Goal: Information Seeking & Learning: Find specific fact

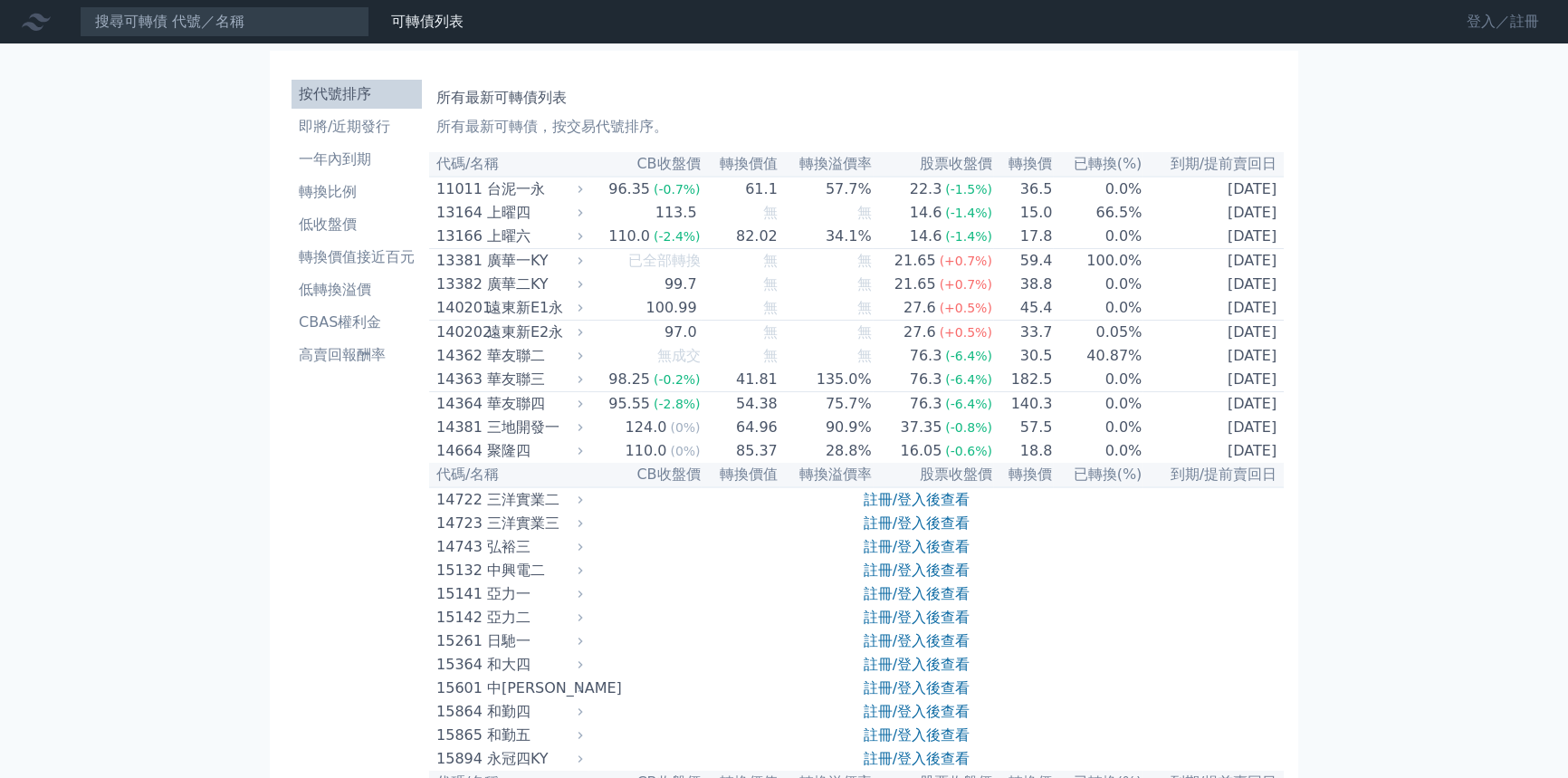
click at [1489, 18] on link "登入／註冊" at bounding box center [1502, 21] width 101 height 29
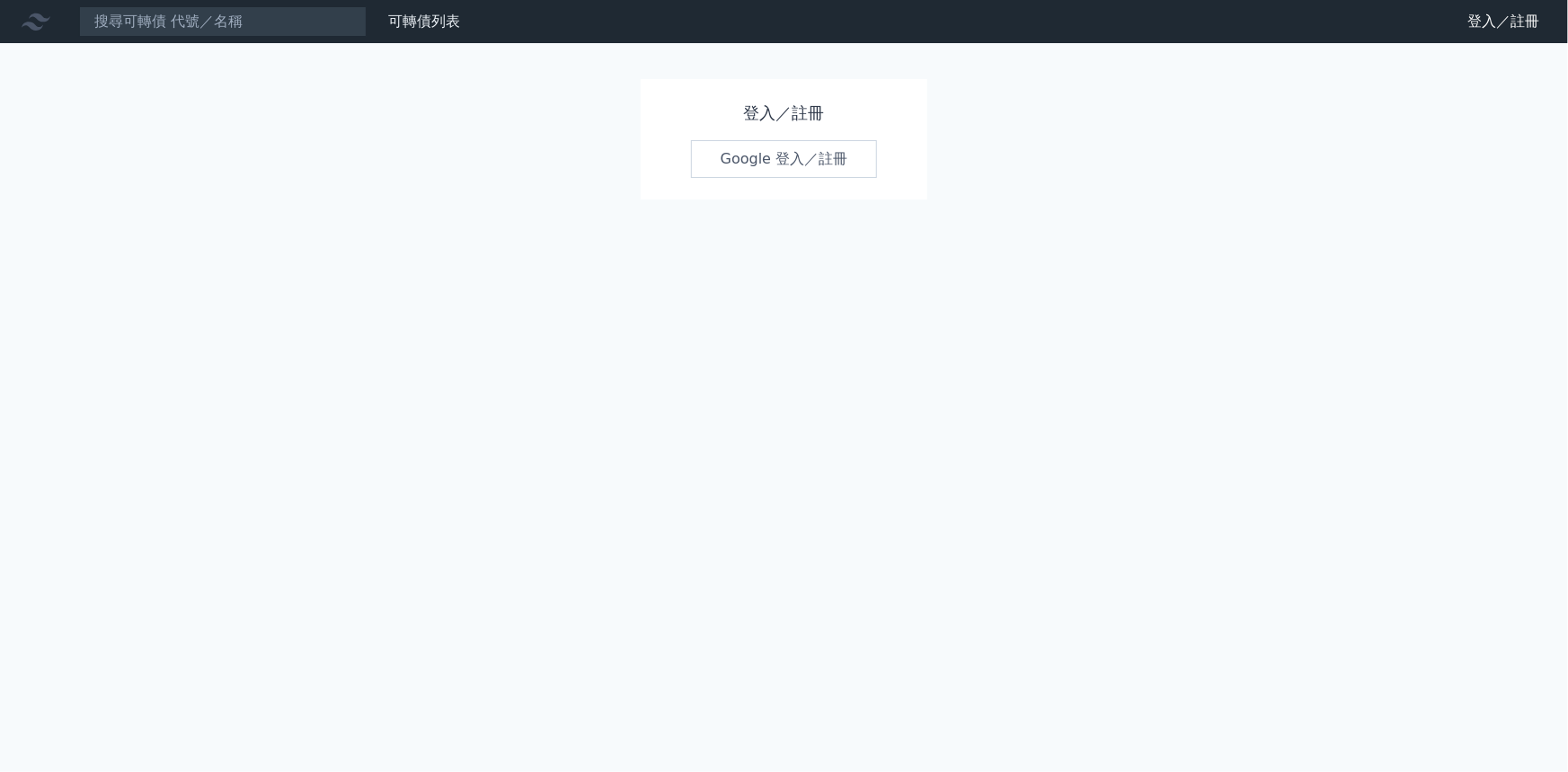
click at [817, 165] on link "Google 登入／註冊" at bounding box center [784, 158] width 187 height 38
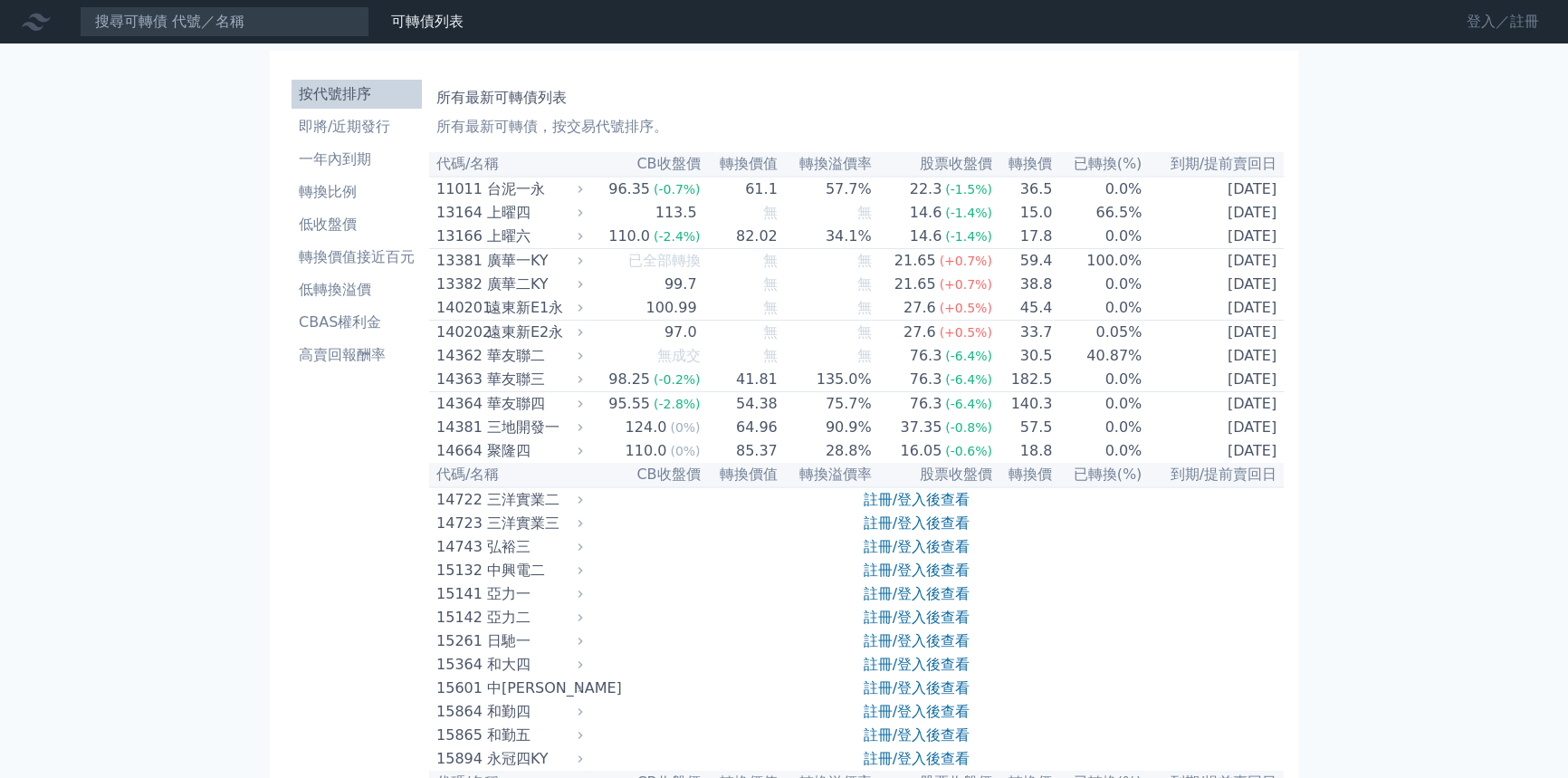
click at [1528, 28] on link "登入／註冊" at bounding box center [1502, 21] width 101 height 29
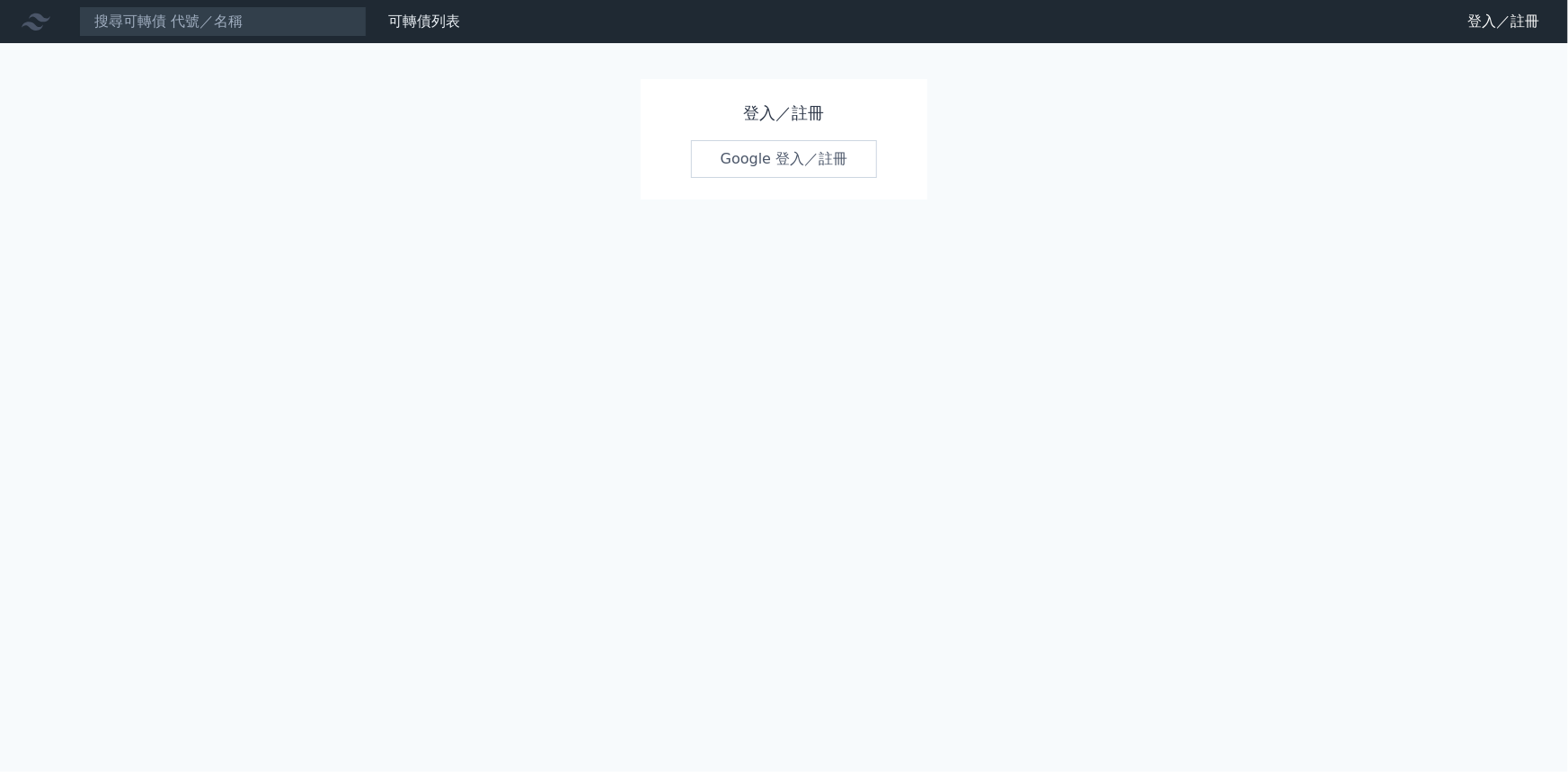
click at [771, 114] on h1 "登入／註冊" at bounding box center [784, 112] width 187 height 25
click at [767, 139] on div "登入／註冊 Google 登入／註冊" at bounding box center [784, 139] width 288 height 121
click at [767, 152] on link "Google 登入／註冊" at bounding box center [784, 158] width 187 height 38
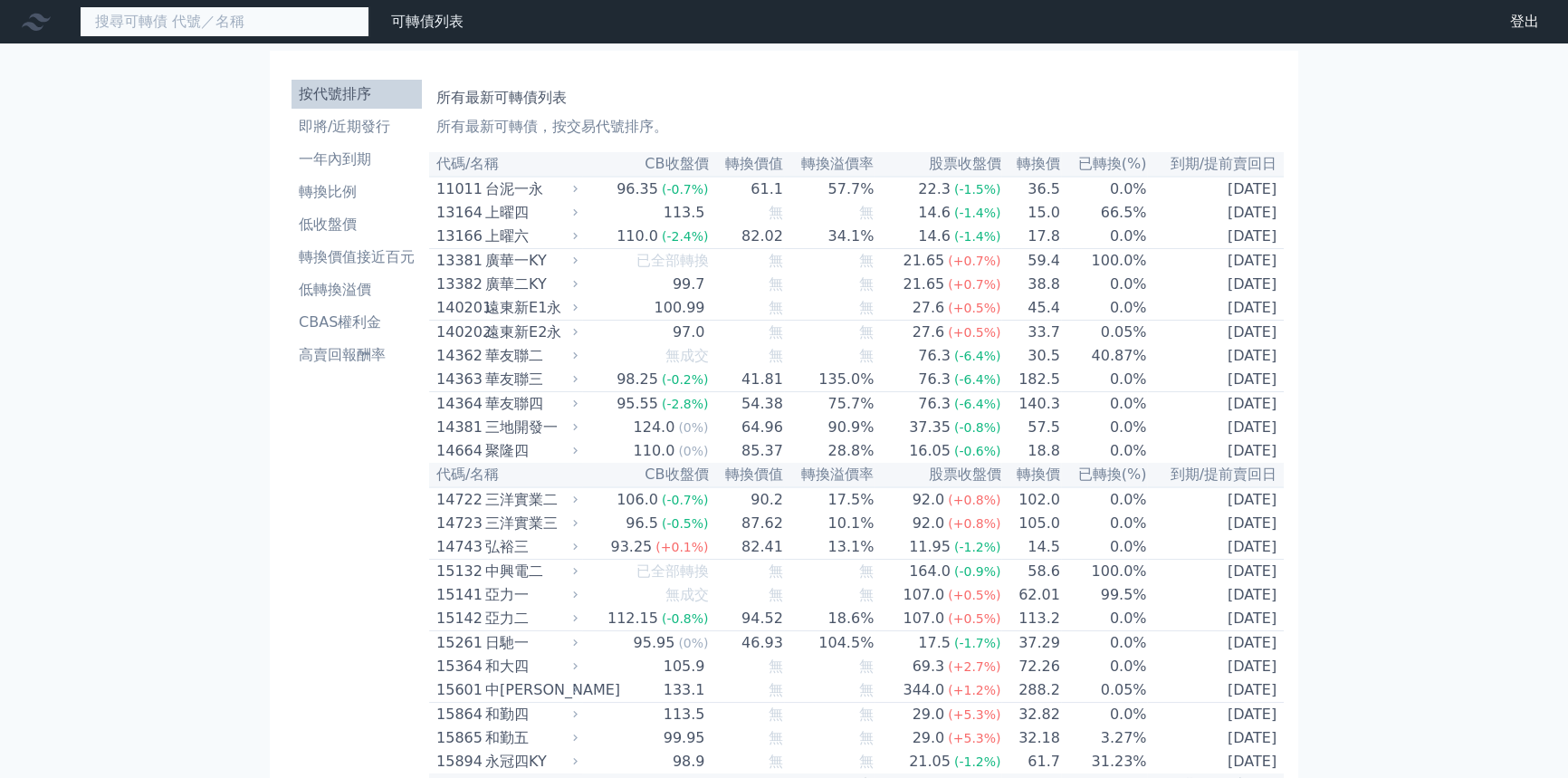
click at [297, 29] on input at bounding box center [224, 21] width 290 height 31
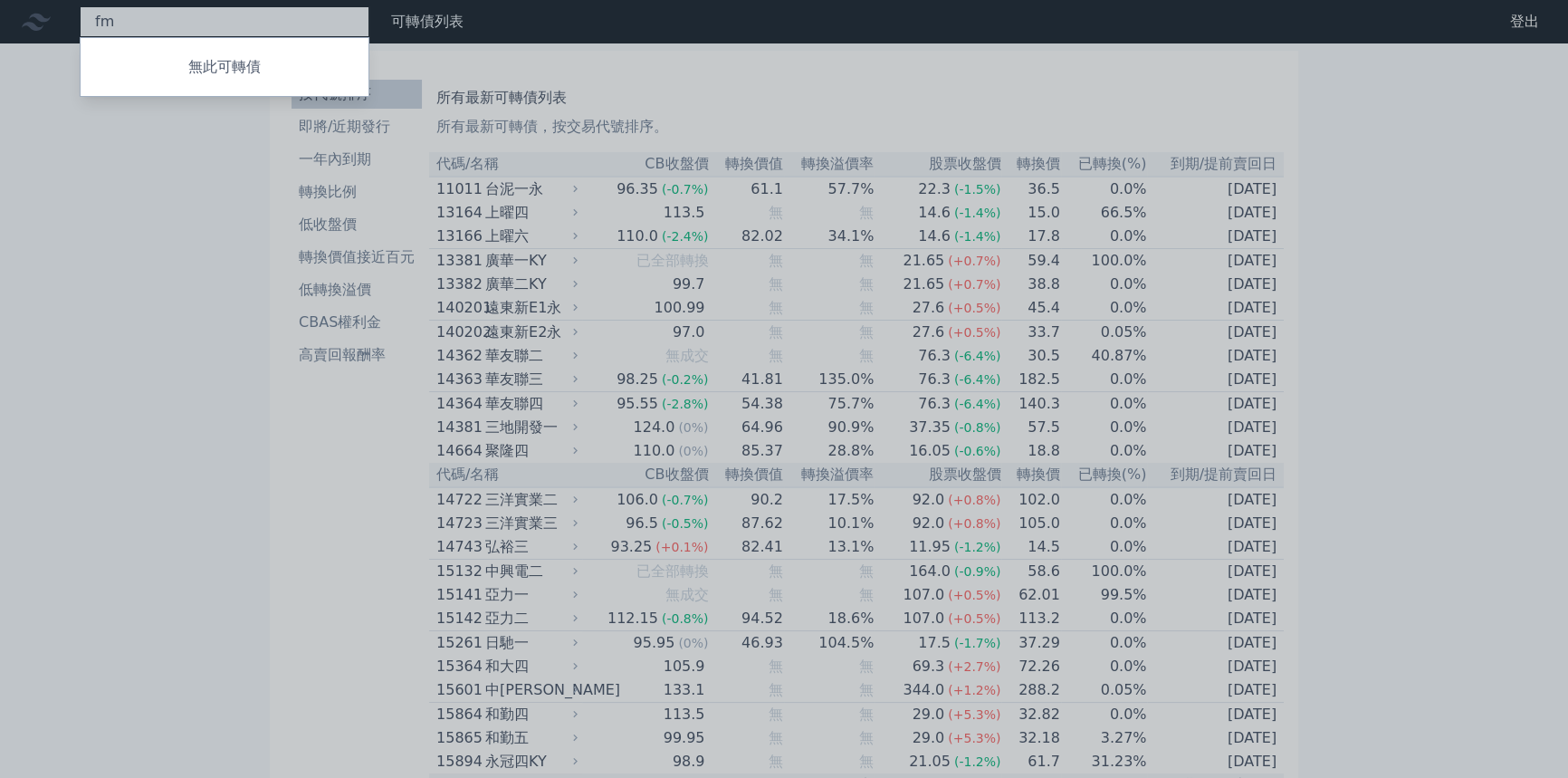
type input "f"
type input "群聯"
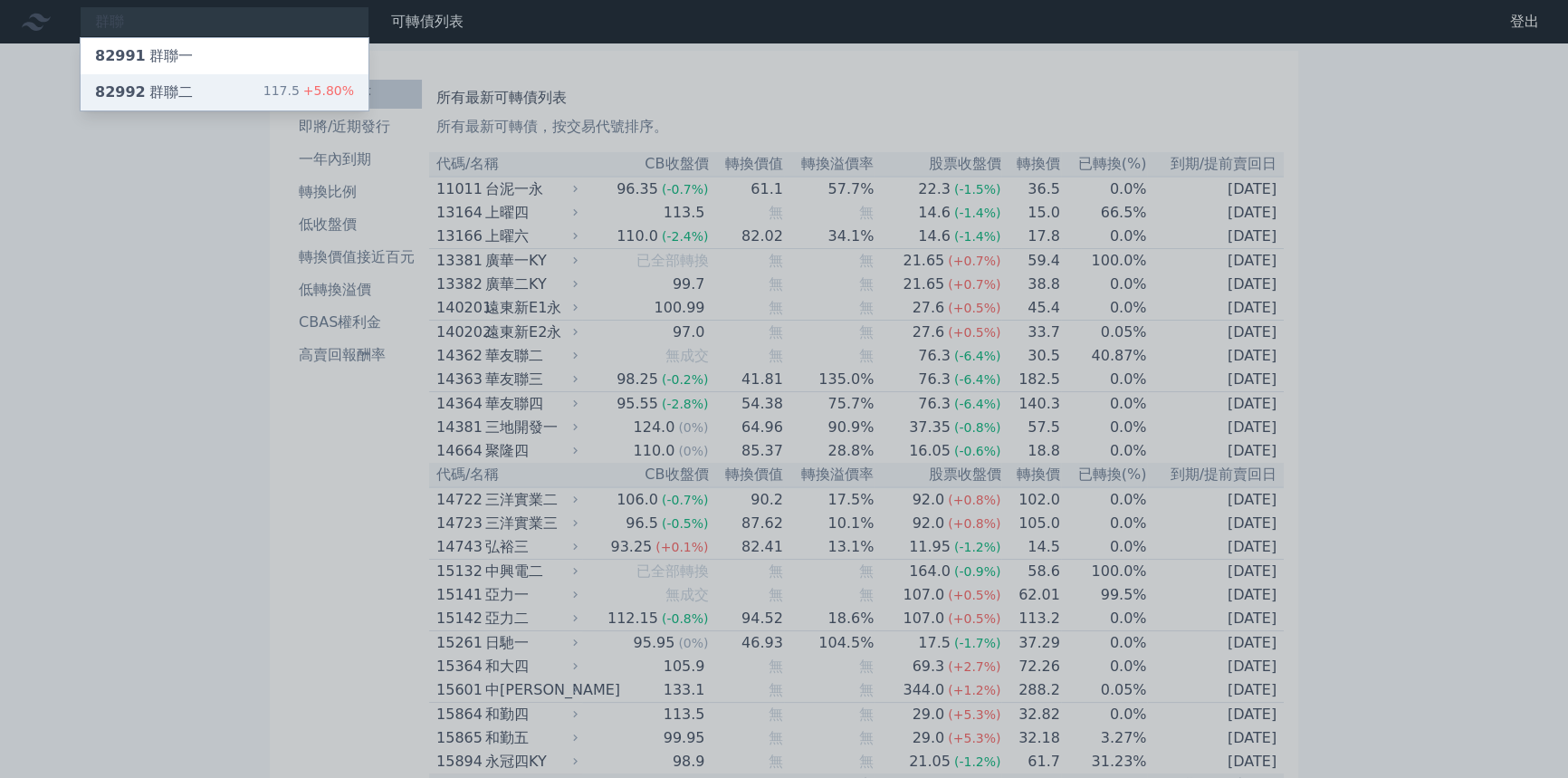
click at [250, 81] on div "82992 群聯二 117.5 +5.80%" at bounding box center [224, 92] width 288 height 36
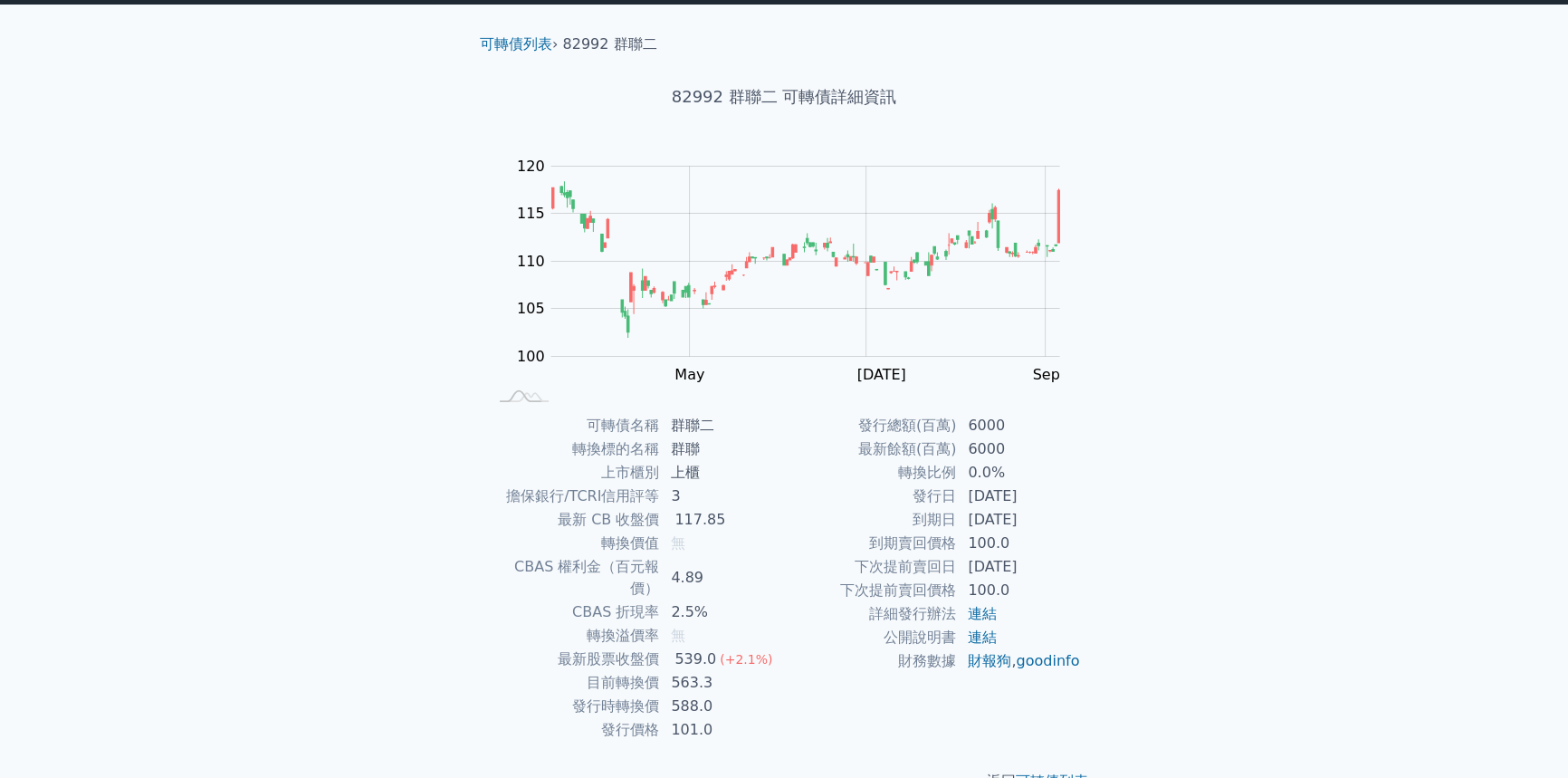
scroll to position [59, 0]
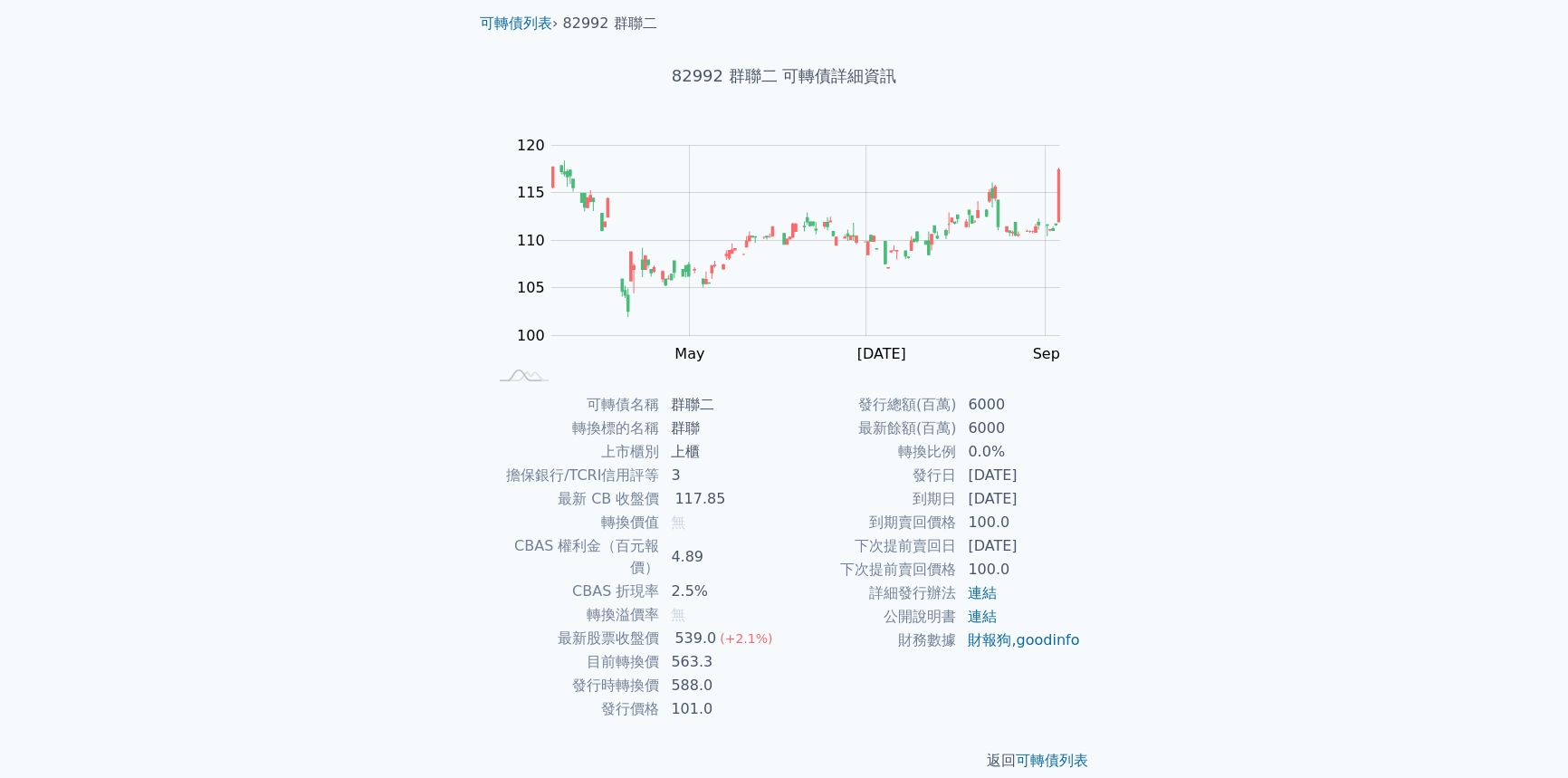
click at [988, 479] on td "[DATE]" at bounding box center [1018, 475] width 124 height 23
click at [991, 511] on td "100.0" at bounding box center [1018, 522] width 124 height 23
